Goal: Information Seeking & Learning: Find specific page/section

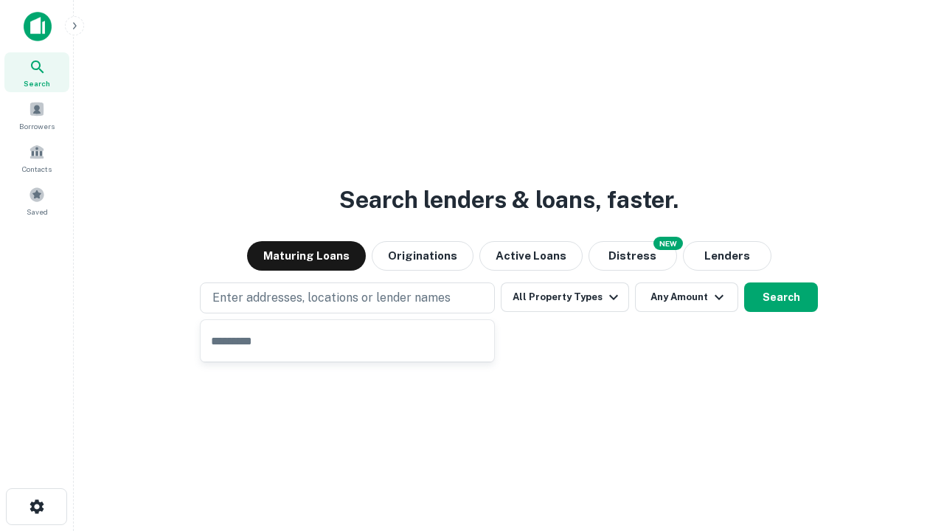
type input "**********"
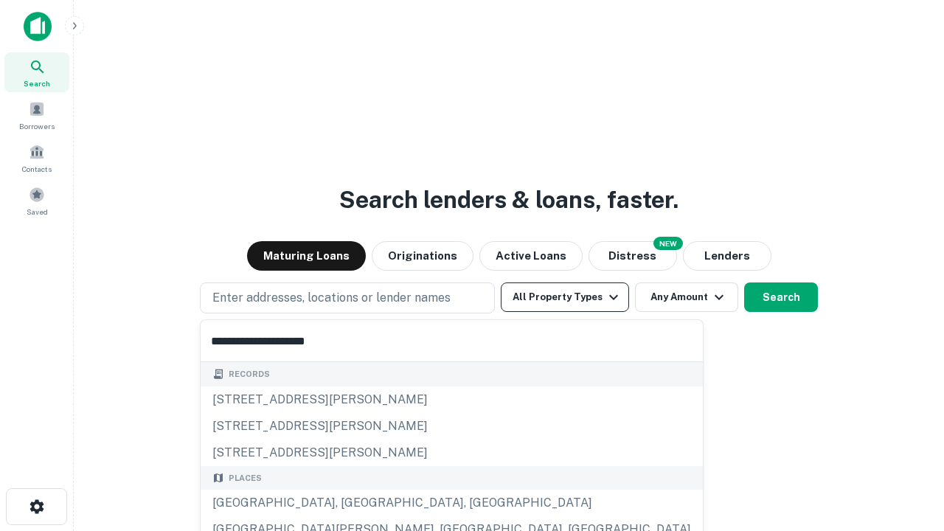
click at [352, 503] on div "[GEOGRAPHIC_DATA], [GEOGRAPHIC_DATA], [GEOGRAPHIC_DATA]" at bounding box center [452, 503] width 502 height 27
click at [565, 297] on button "All Property Types" at bounding box center [565, 296] width 128 height 29
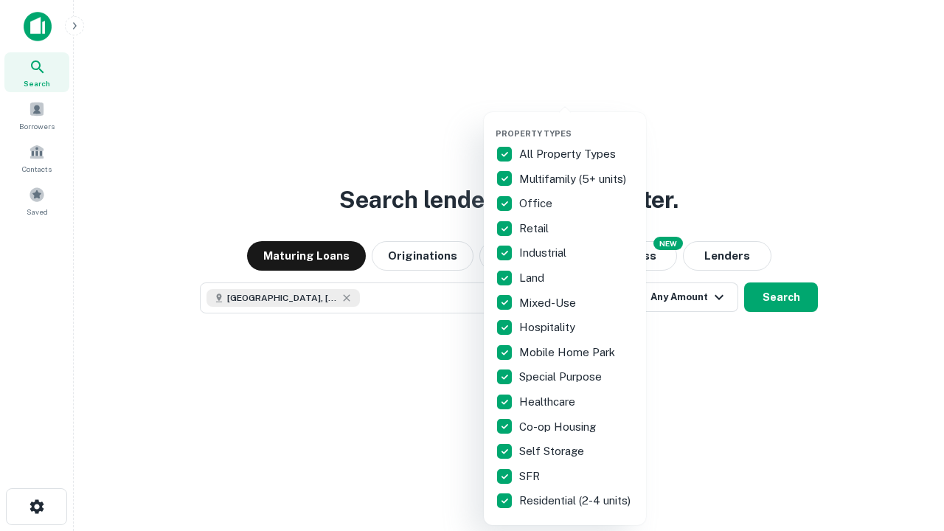
click at [577, 124] on button "button" at bounding box center [576, 124] width 162 height 1
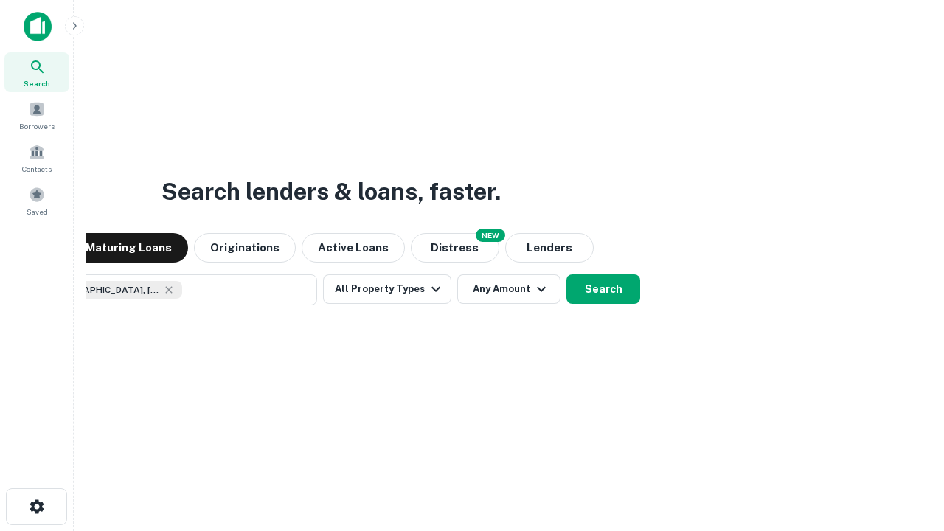
scroll to position [24, 0]
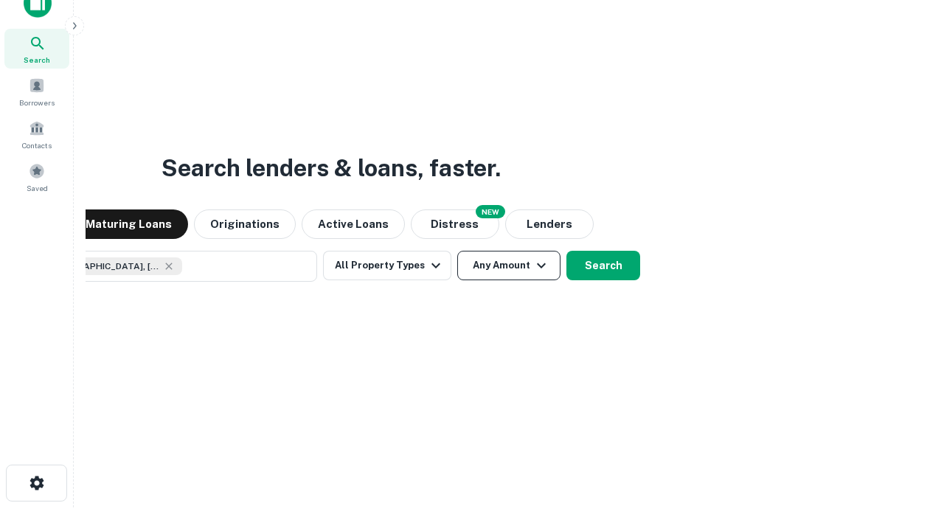
click at [457, 251] on button "Any Amount" at bounding box center [508, 265] width 103 height 29
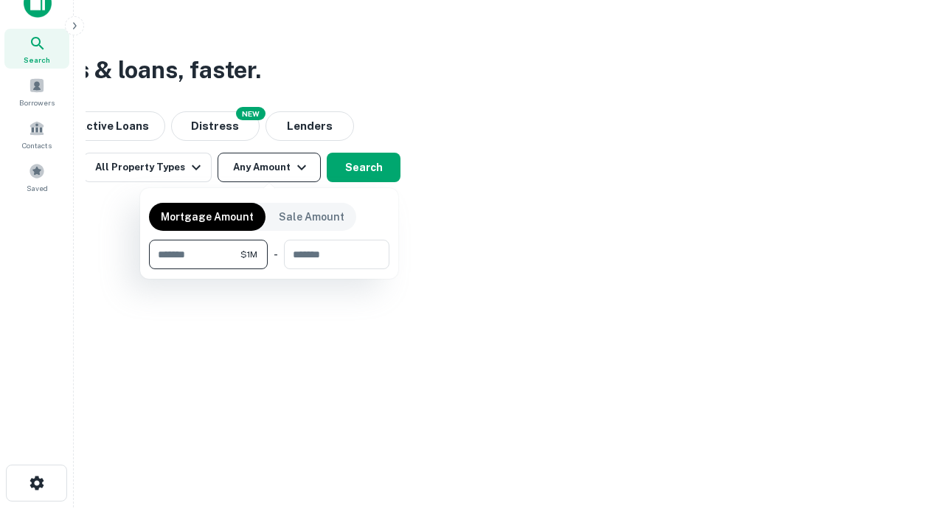
type input "*******"
click at [269, 269] on button "button" at bounding box center [269, 269] width 240 height 1
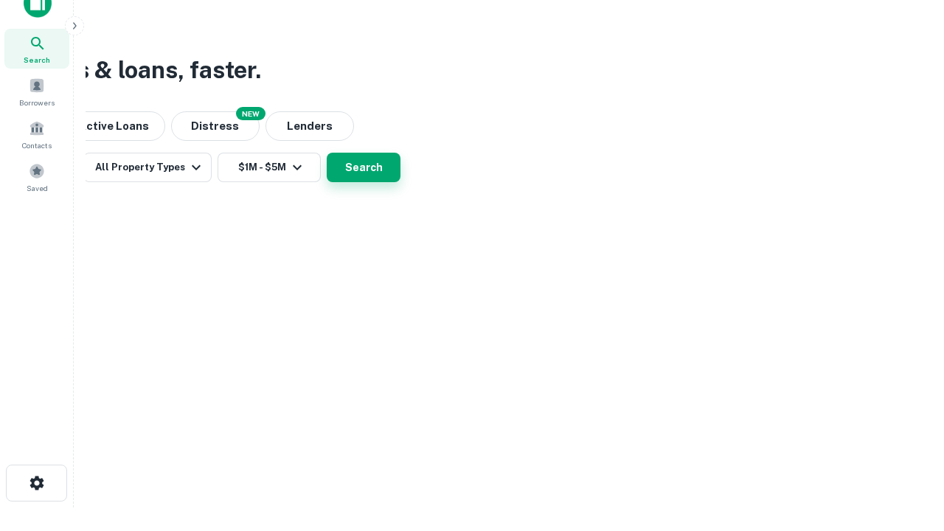
click at [400, 182] on button "Search" at bounding box center [364, 167] width 74 height 29
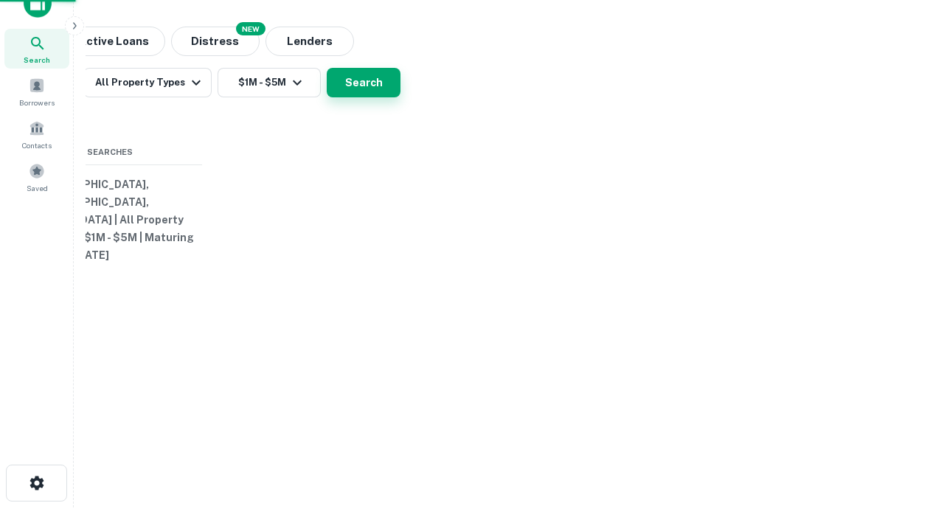
scroll to position [0, 272]
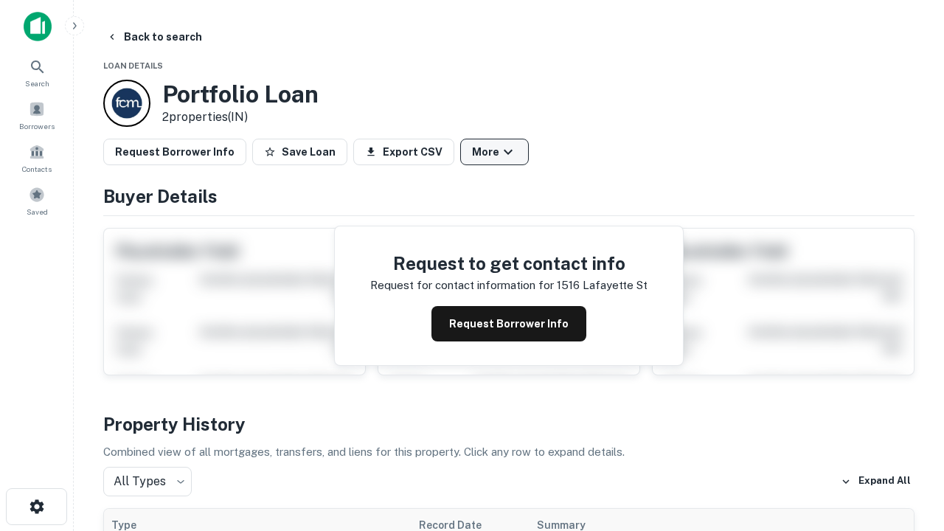
click at [494, 152] on button "More" at bounding box center [494, 152] width 69 height 27
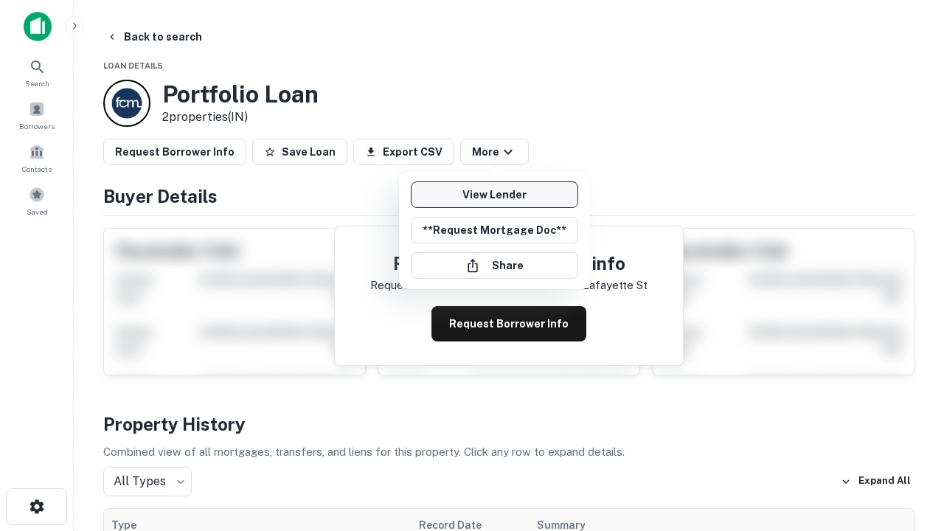
click at [494, 195] on link "View Lender" at bounding box center [494, 194] width 167 height 27
